Goal: Information Seeking & Learning: Learn about a topic

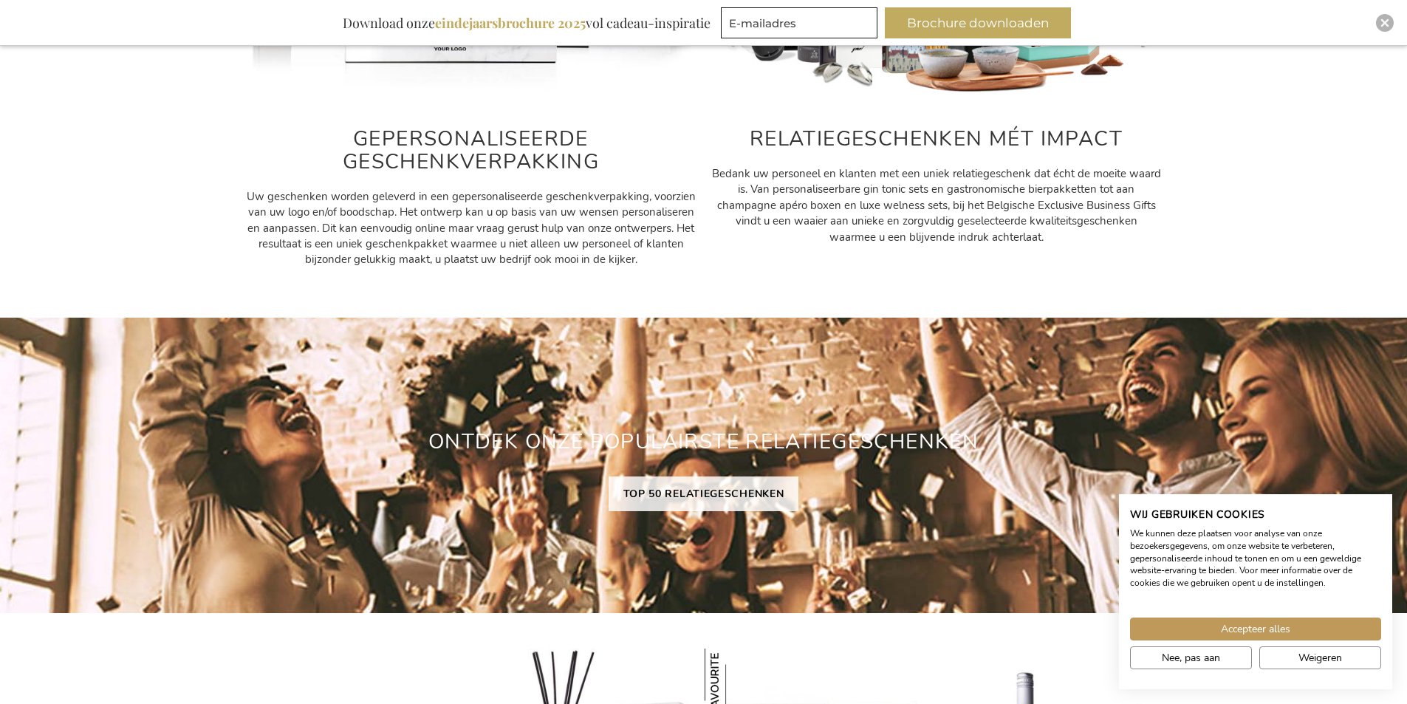
scroll to position [1034, 0]
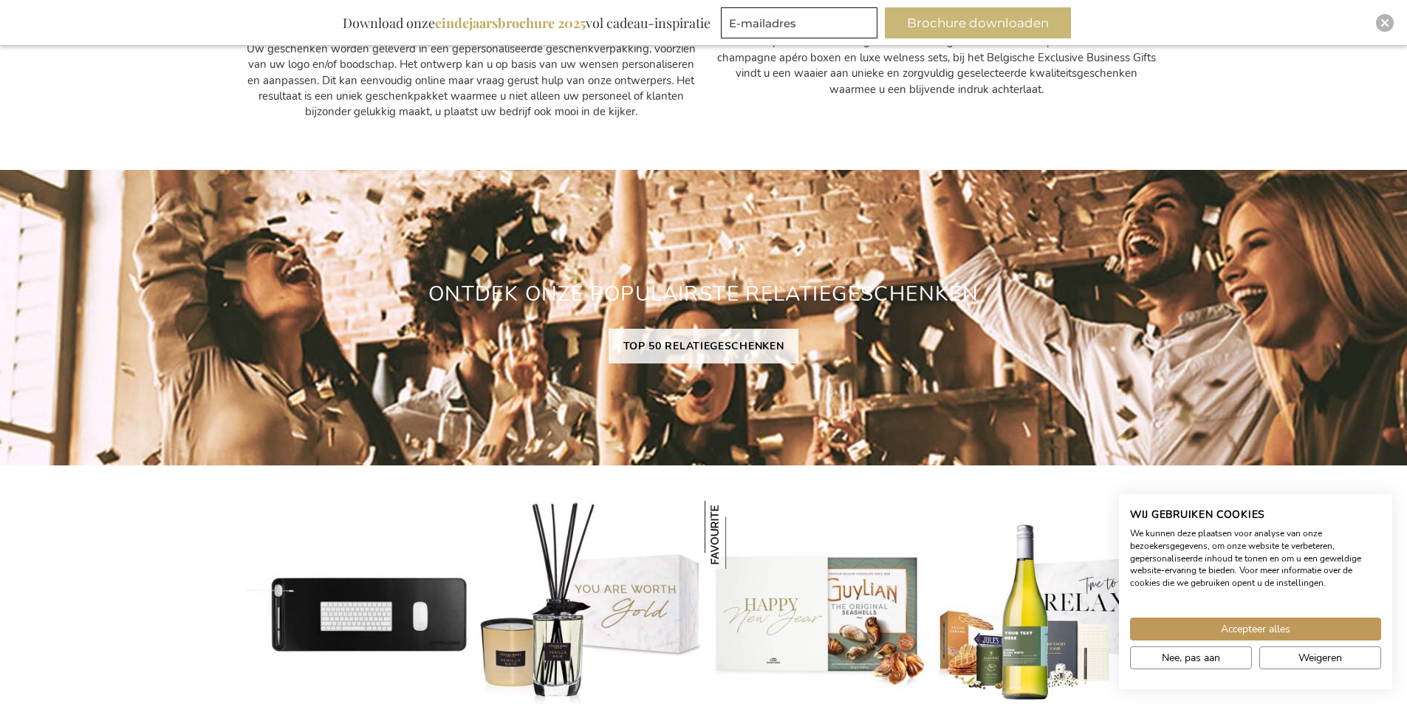
click at [990, 26] on button "Brochure downloaden" at bounding box center [978, 22] width 186 height 31
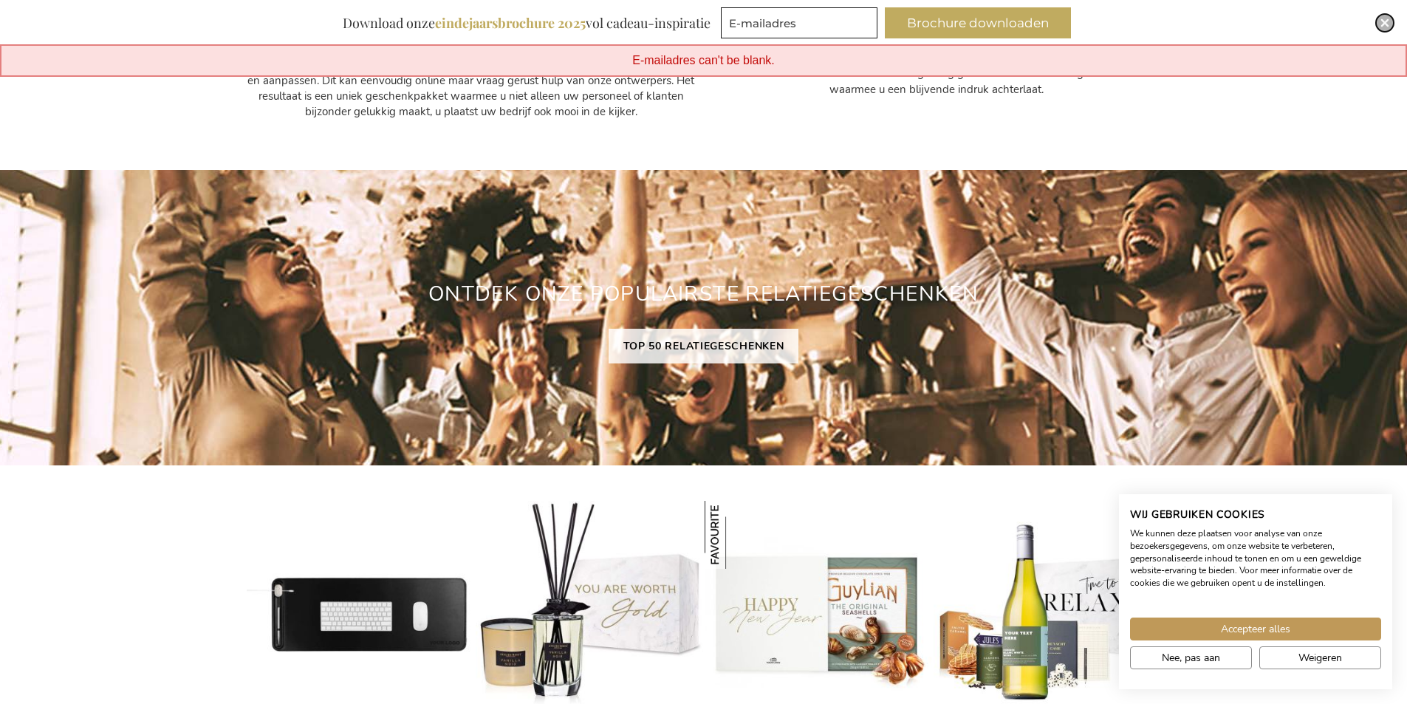
click at [1390, 26] on div "Close" at bounding box center [1385, 23] width 18 height 18
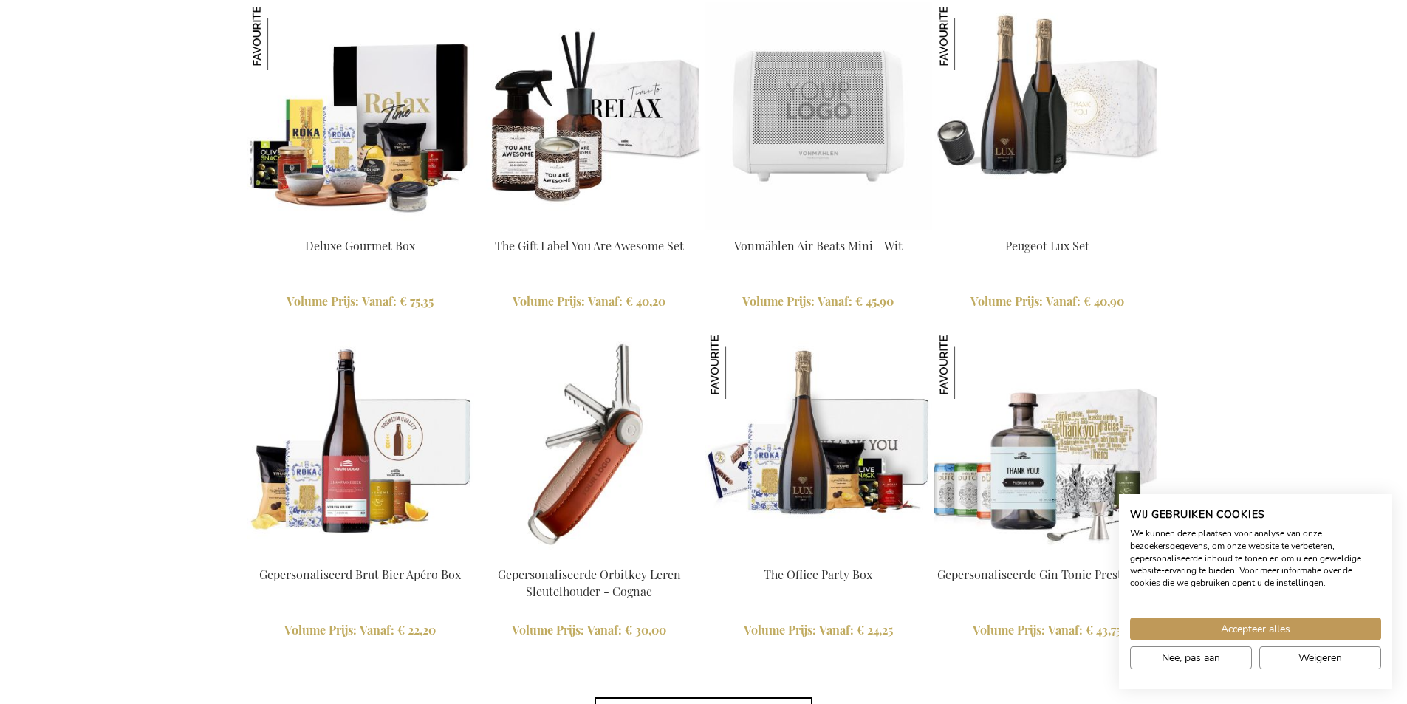
scroll to position [3278, 0]
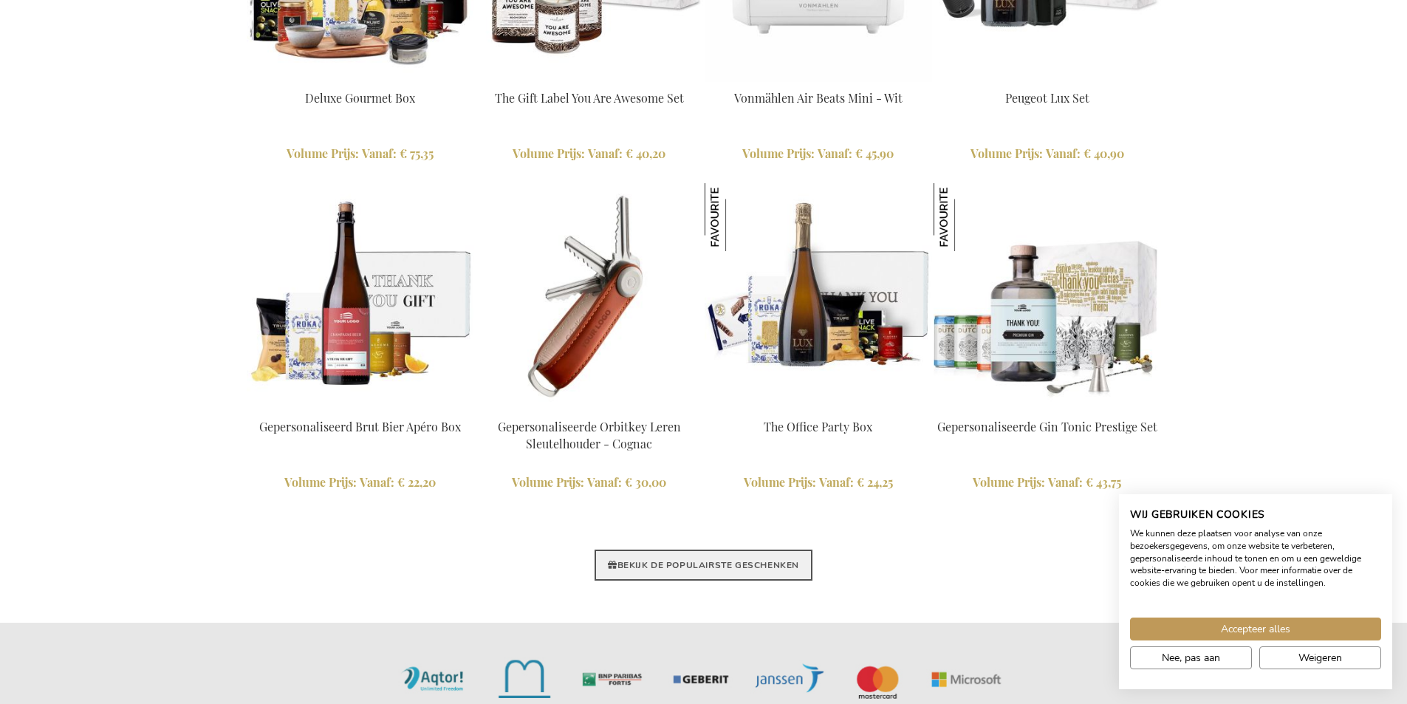
click at [713, 573] on link "BEKIJK DE POPULAIRSTE GESCHENKEN" at bounding box center [704, 565] width 218 height 31
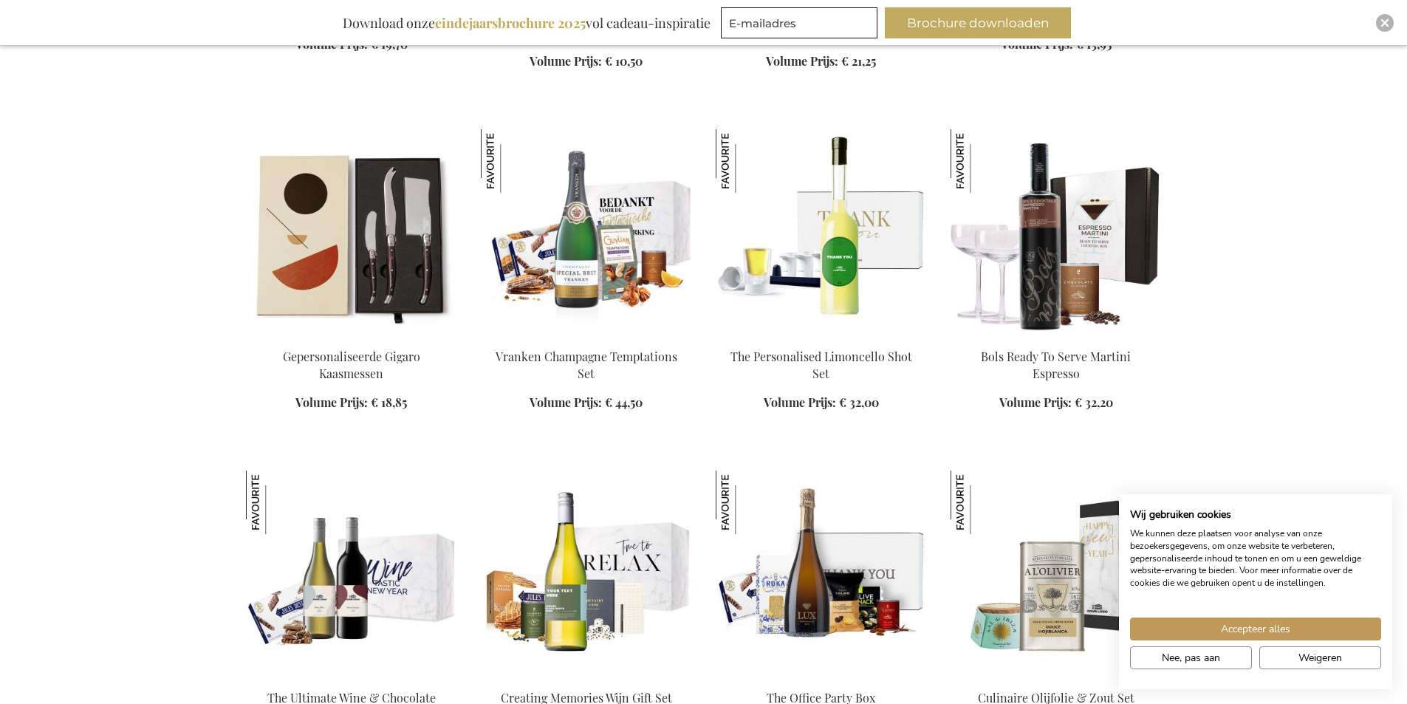
scroll to position [857, 0]
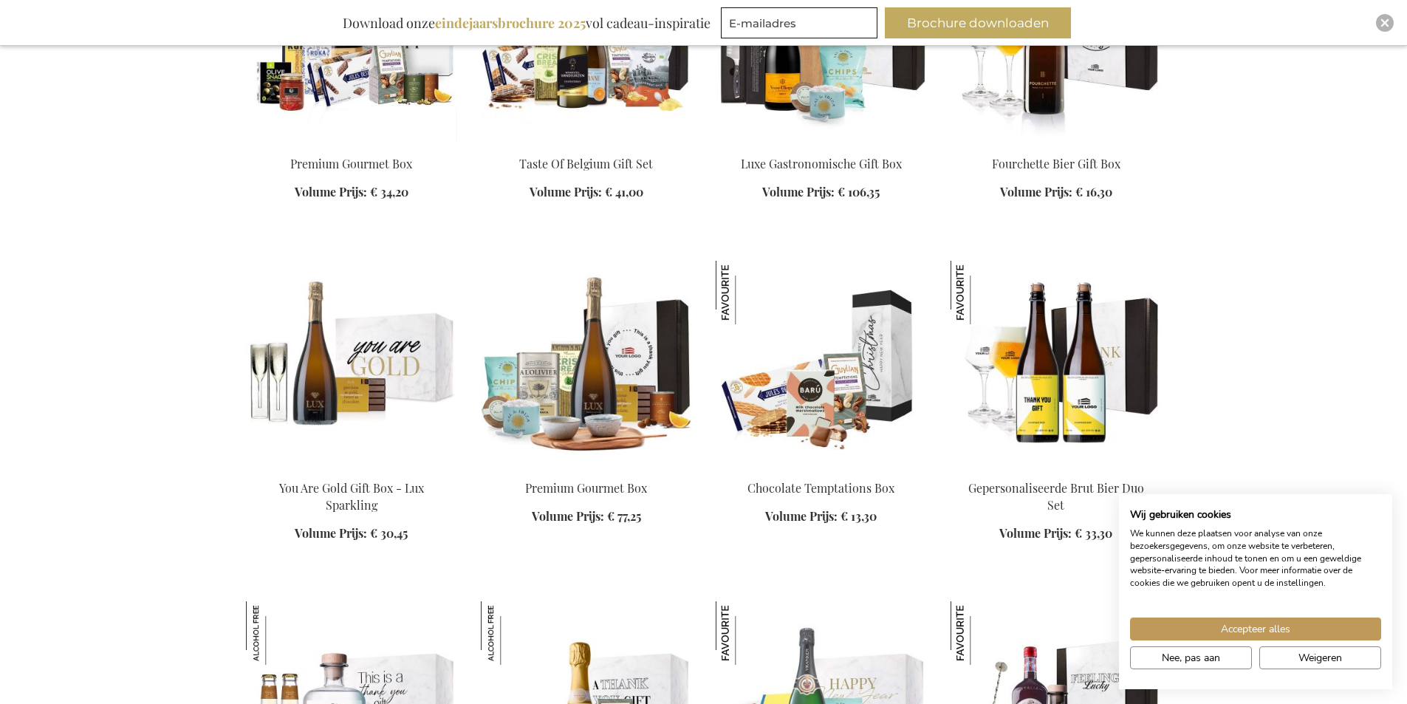
scroll to position [2092, 0]
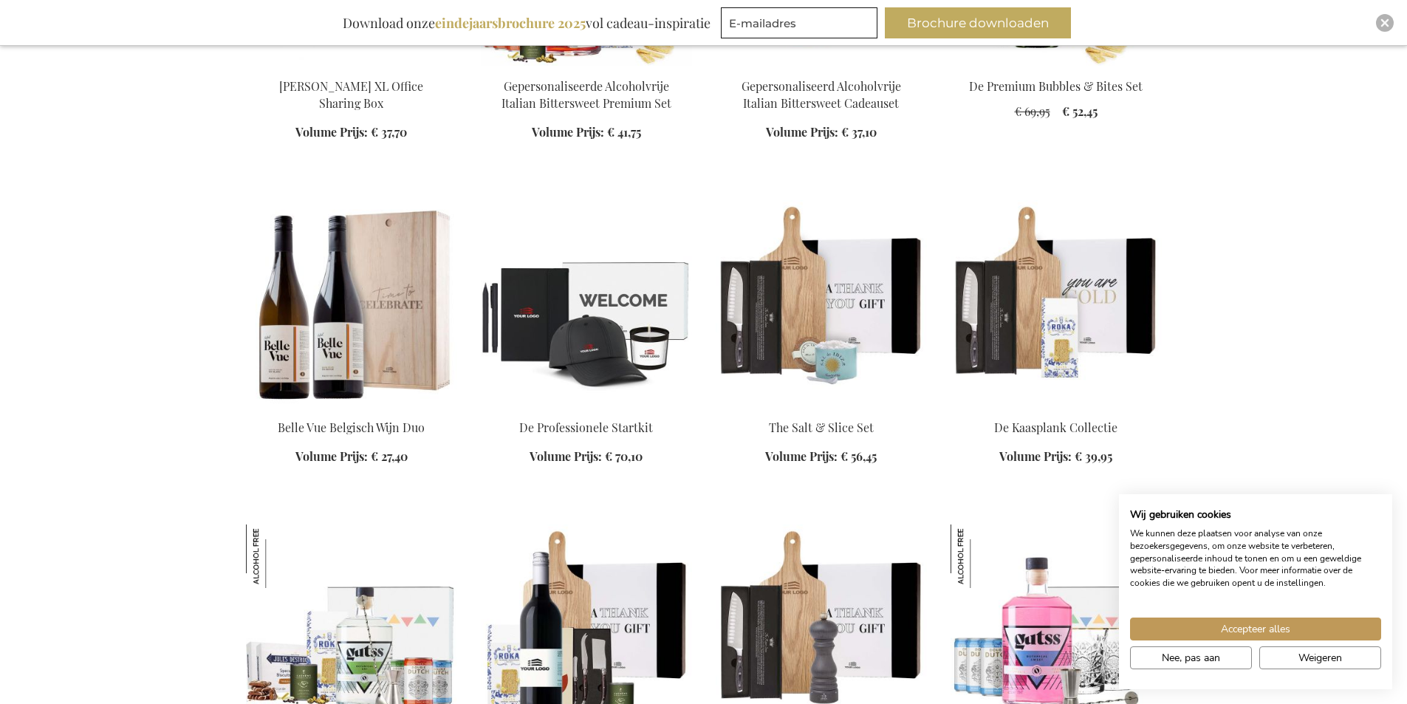
scroll to position [3159, 0]
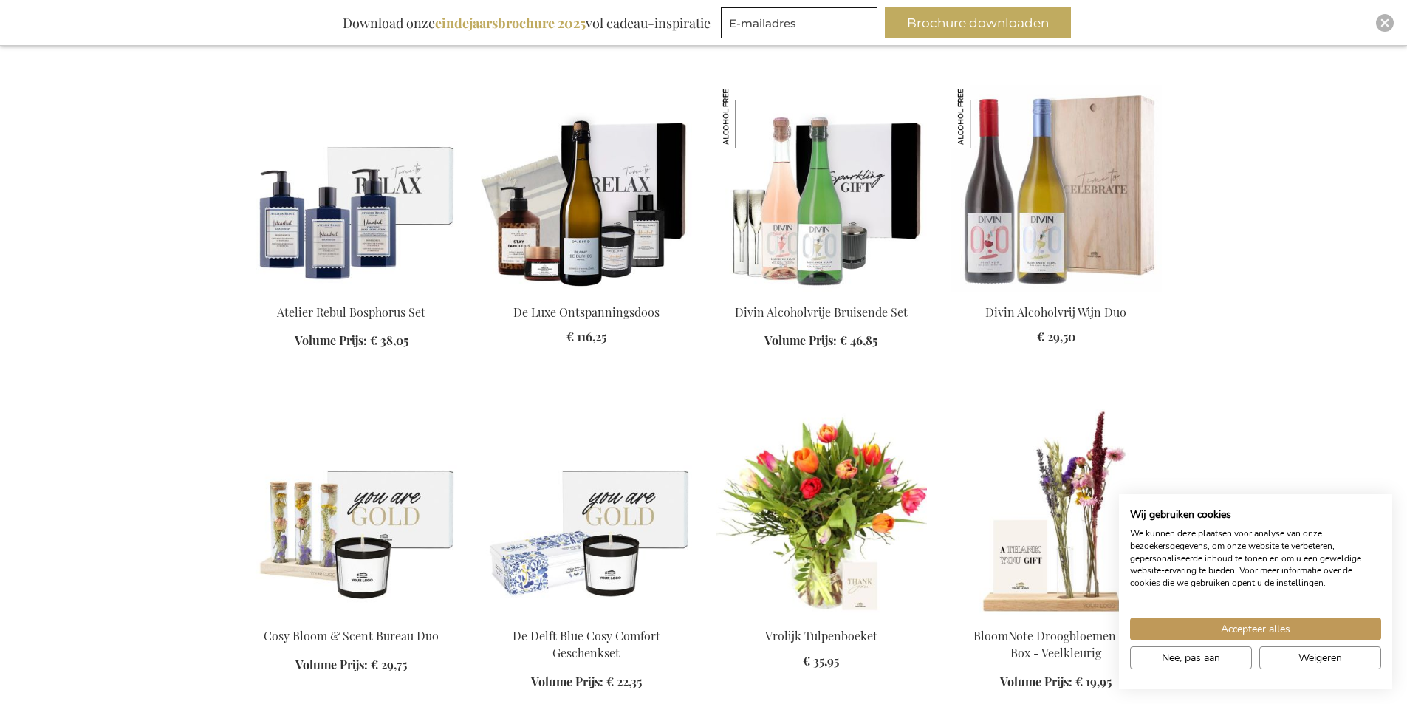
scroll to position [4374, 0]
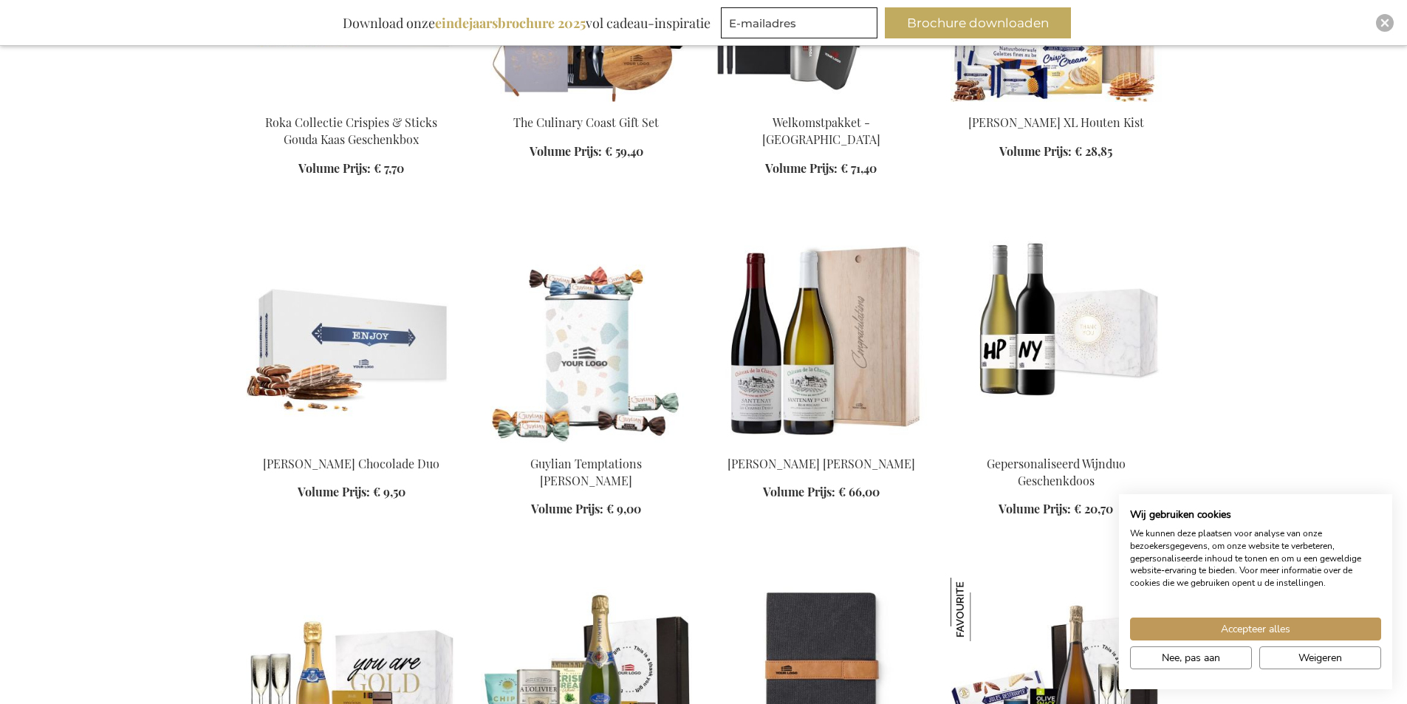
scroll to position [5488, 0]
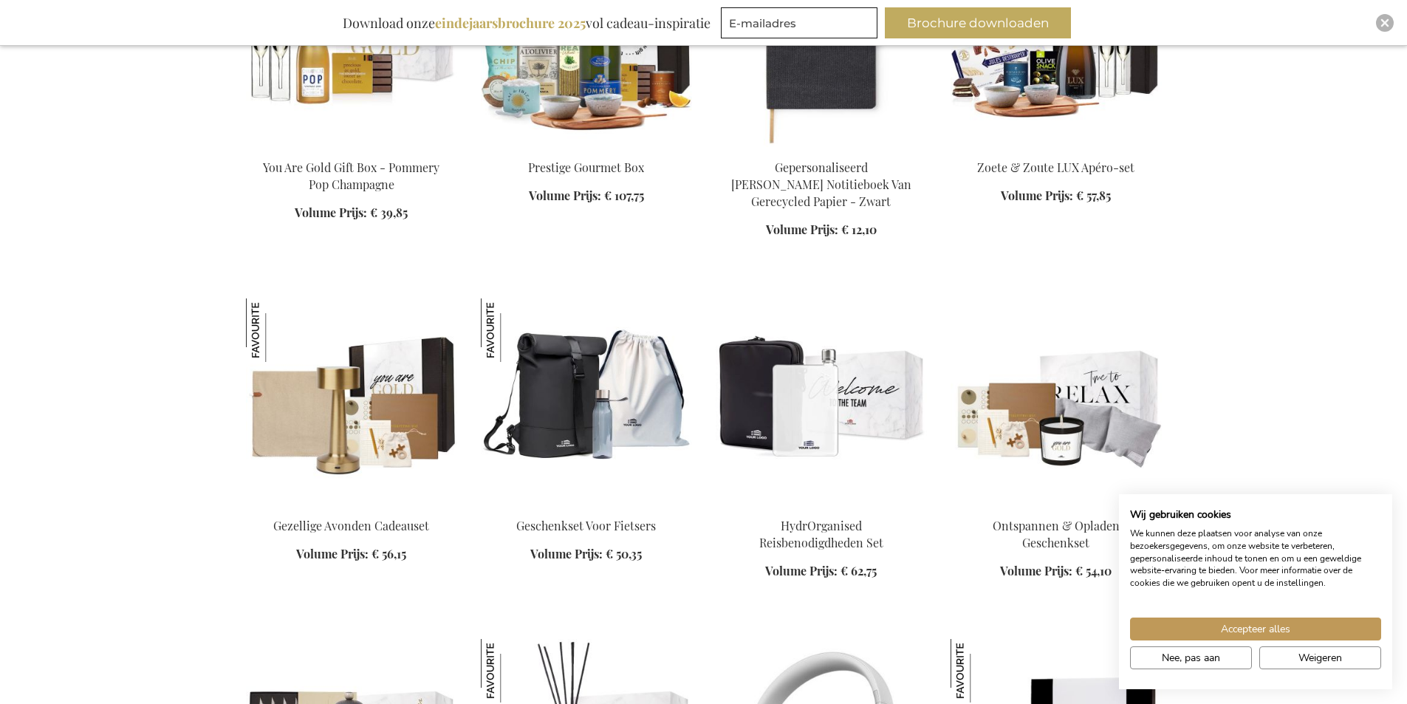
scroll to position [6128, 0]
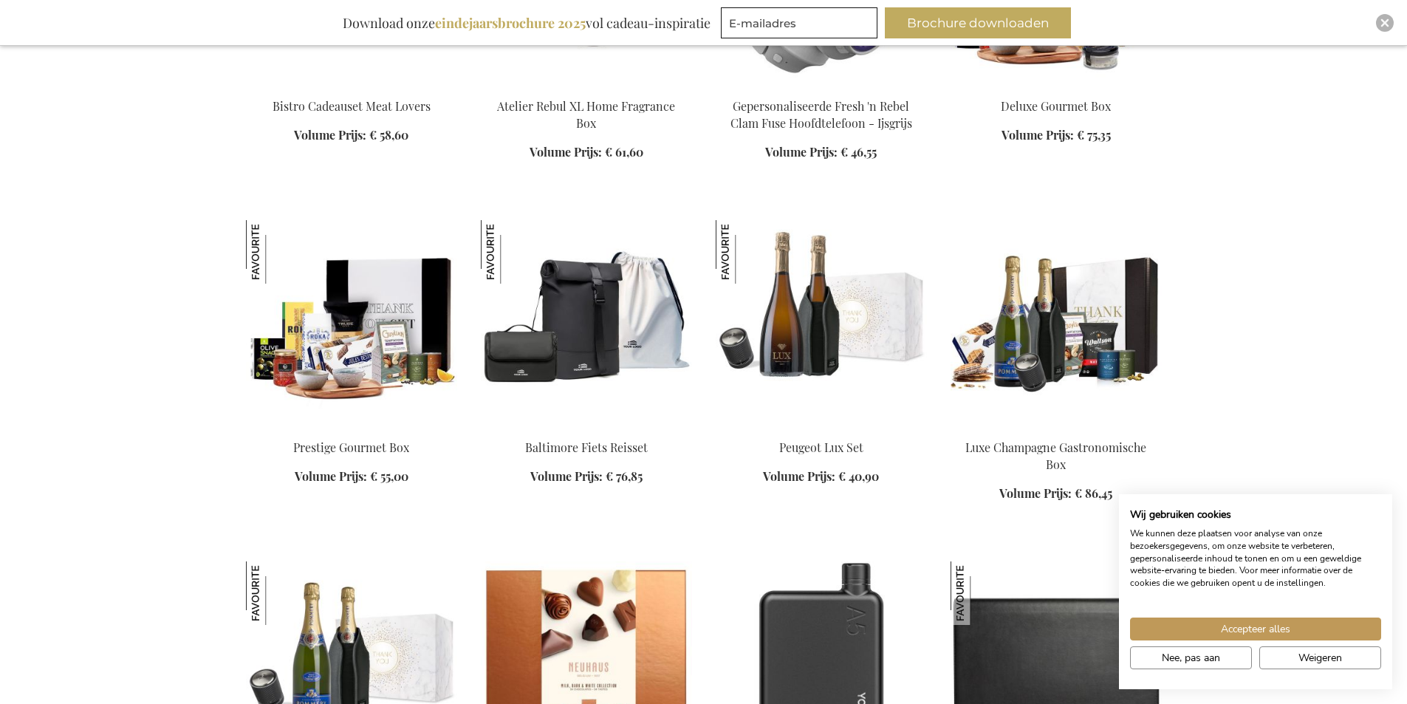
scroll to position [6928, 0]
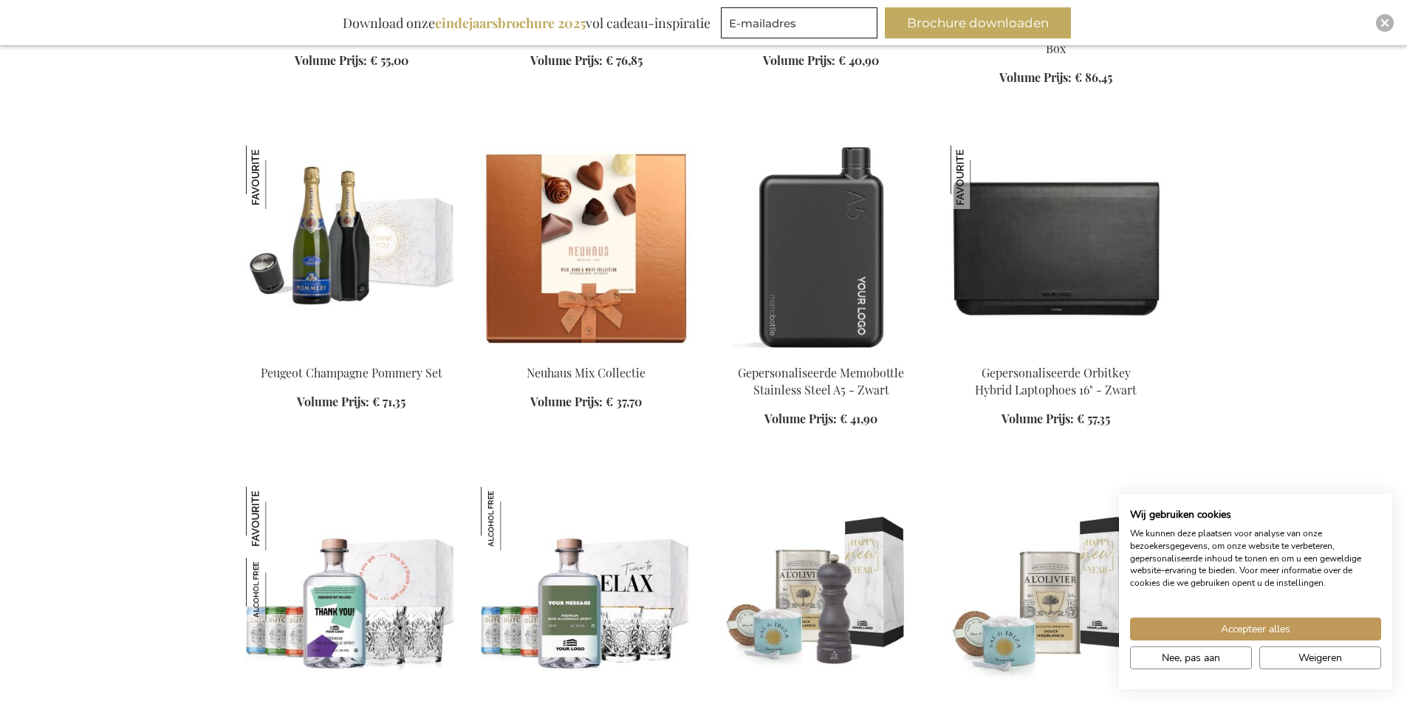
scroll to position [7235, 0]
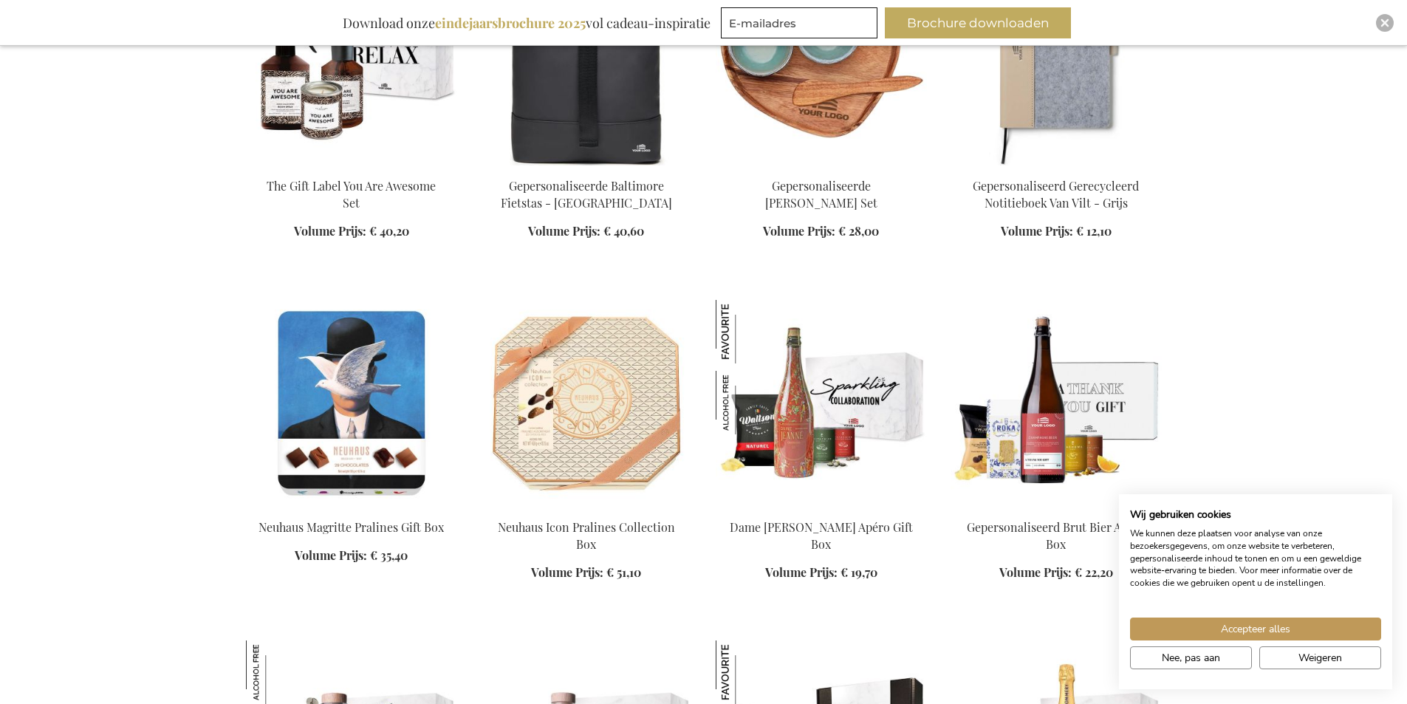
scroll to position [8202, 0]
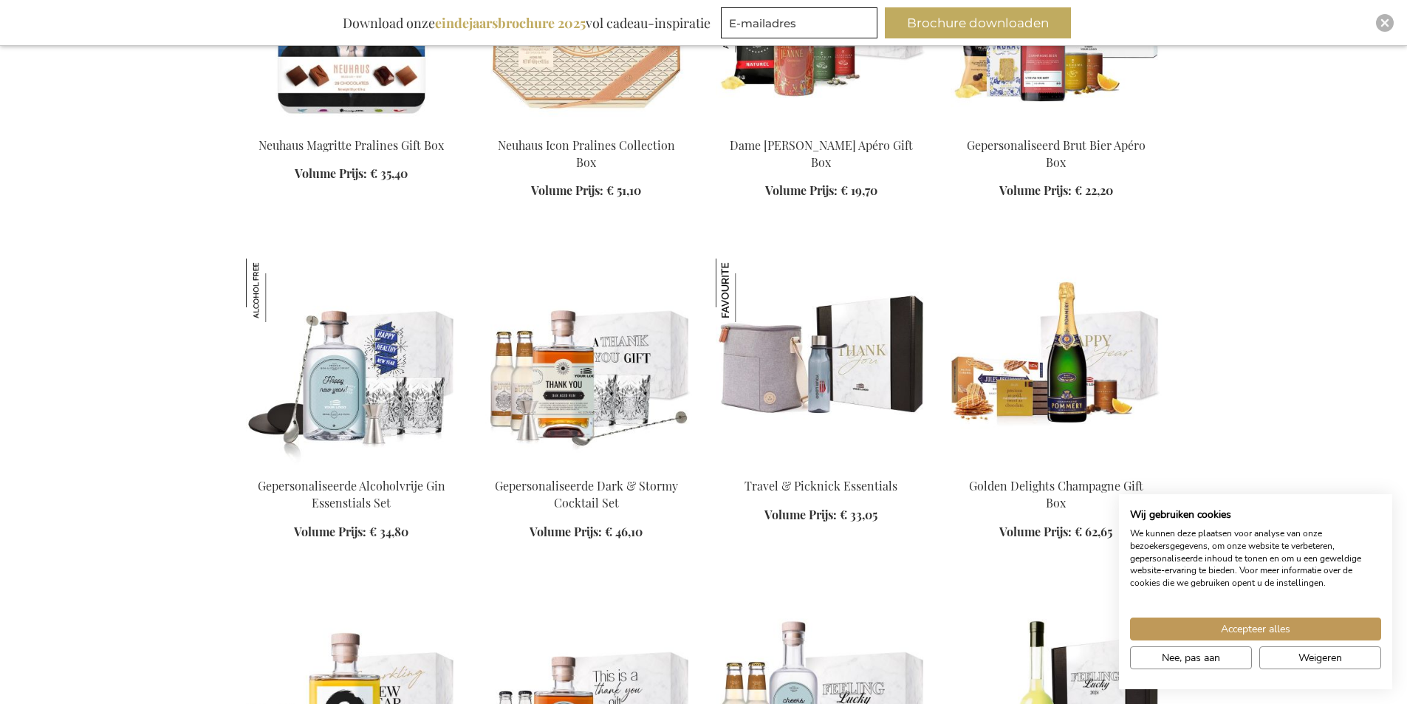
scroll to position [8548, 0]
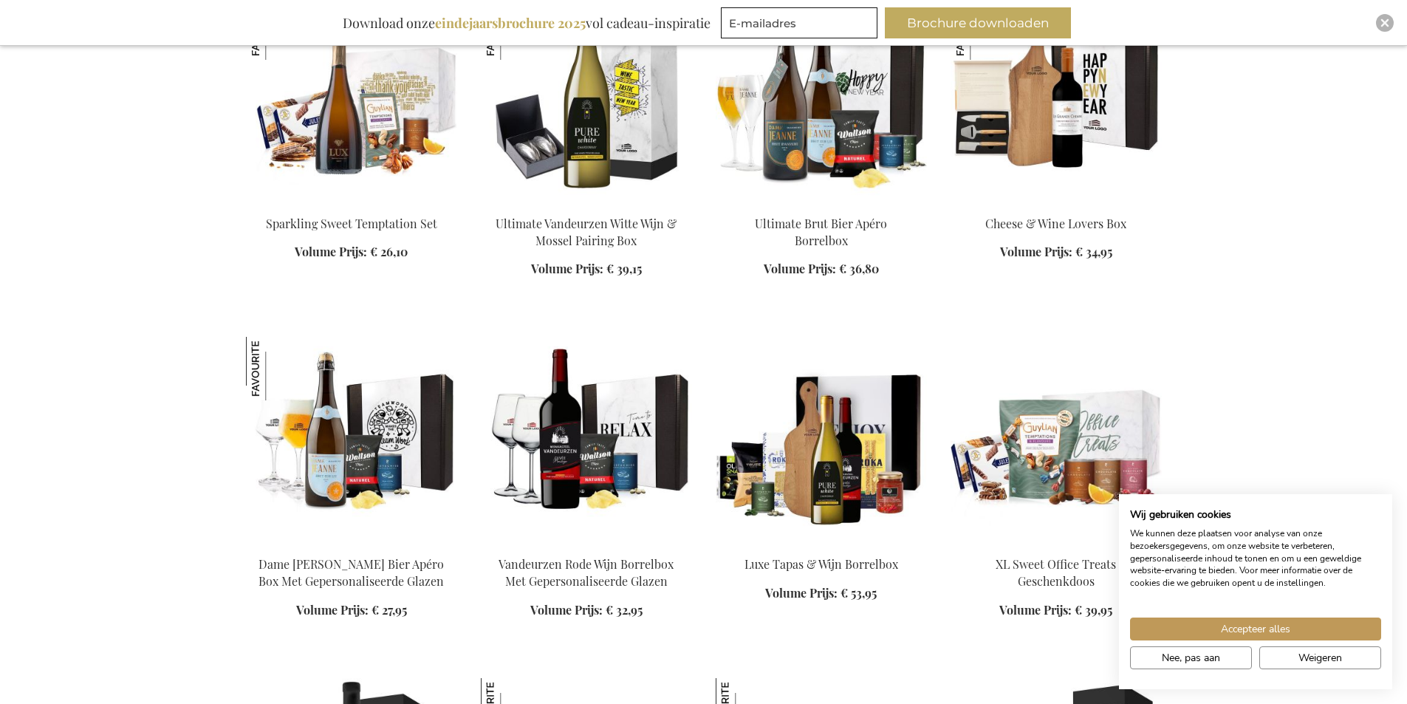
scroll to position [10545, 0]
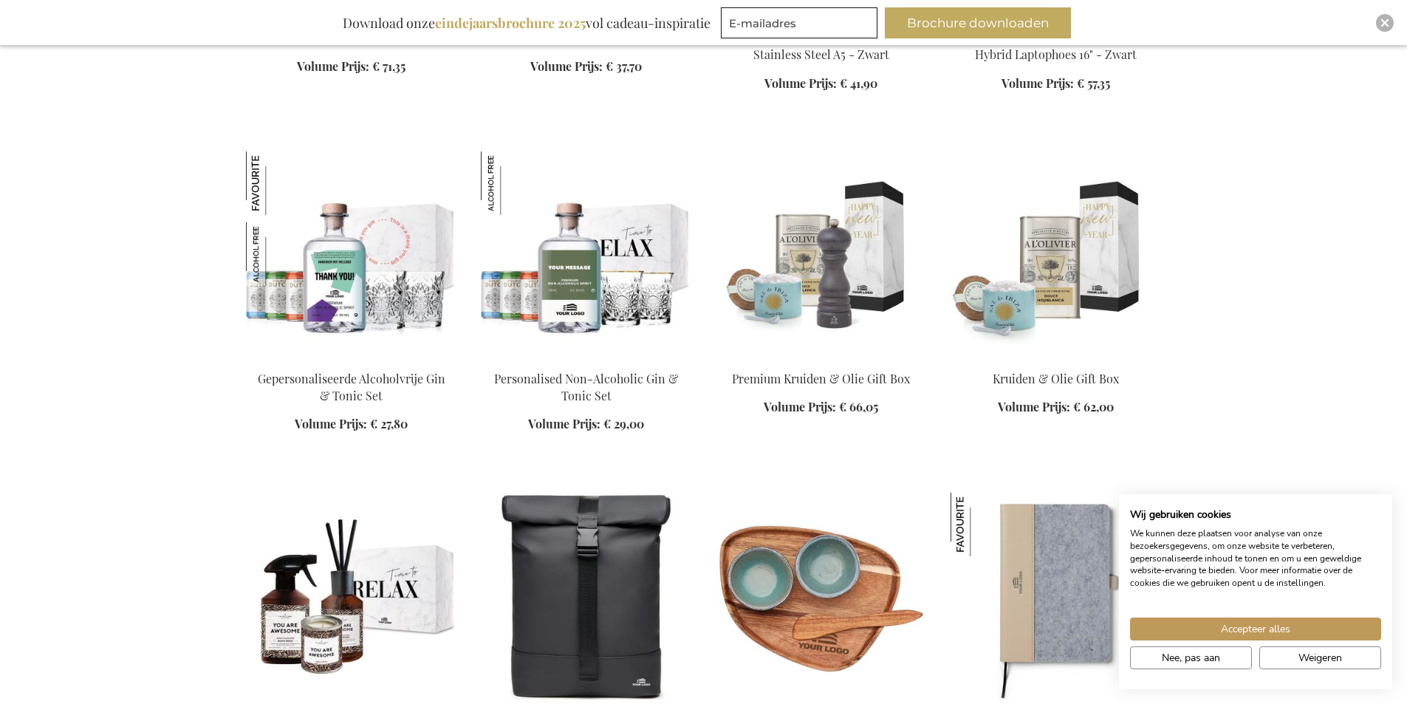
scroll to position [3385, 0]
